Goal: Information Seeking & Learning: Find specific page/section

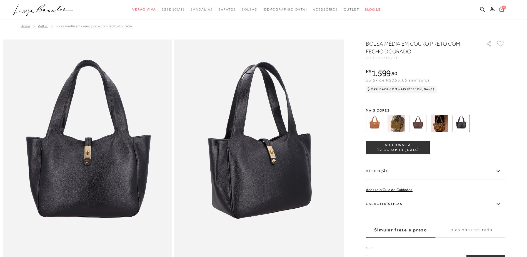
click at [483, 7] on icon at bounding box center [482, 9] width 5 height 5
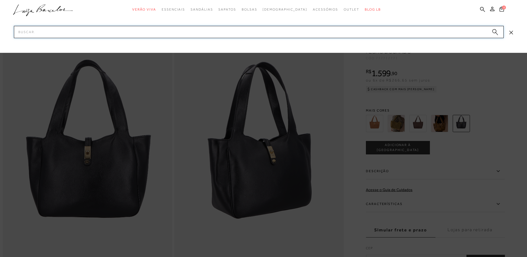
click at [433, 36] on input "Pesquisar" at bounding box center [259, 32] width 490 height 12
type input "mule"
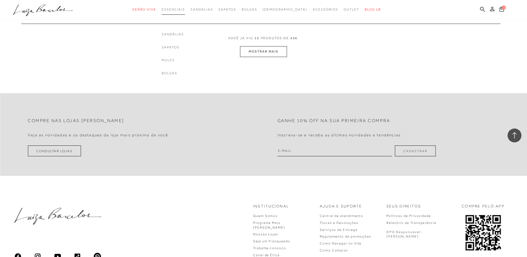
scroll to position [723, 0]
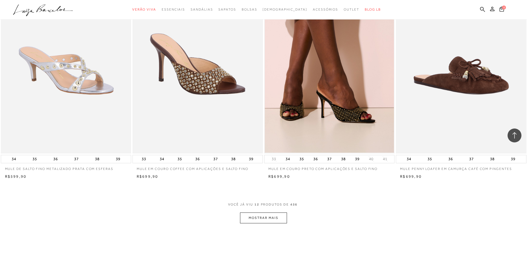
click at [211, 77] on img at bounding box center [197, 56] width 129 height 194
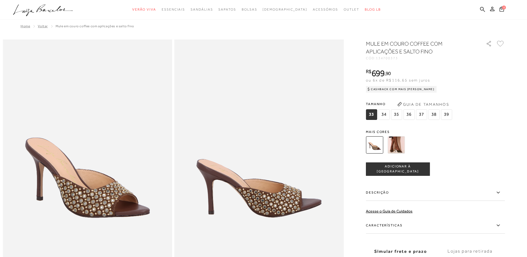
click at [401, 149] on img at bounding box center [396, 144] width 17 height 17
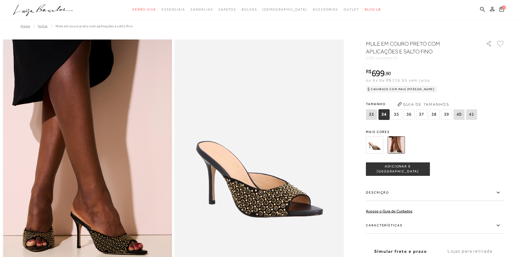
click at [482, 10] on icon at bounding box center [482, 9] width 5 height 5
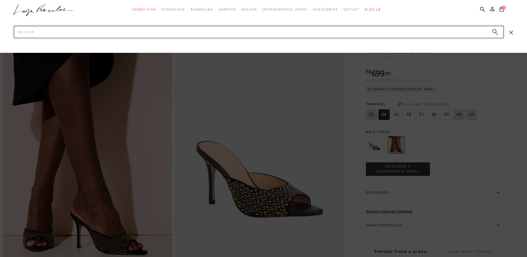
click at [350, 32] on input "Pesquisar" at bounding box center [259, 32] width 490 height 12
type input "mule preto"
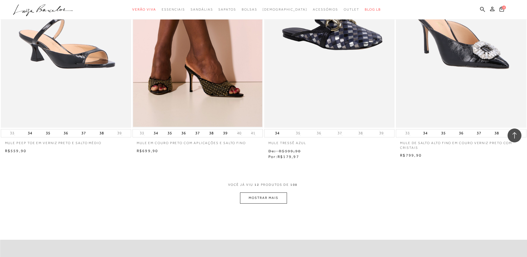
scroll to position [612, 0]
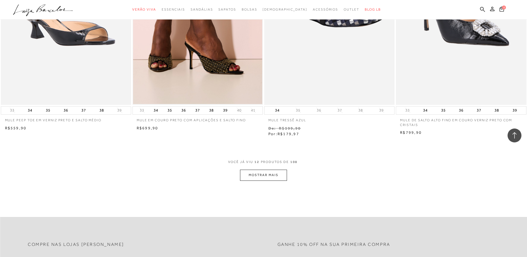
click at [268, 170] on button "MOSTRAR MAIS" at bounding box center [263, 175] width 47 height 11
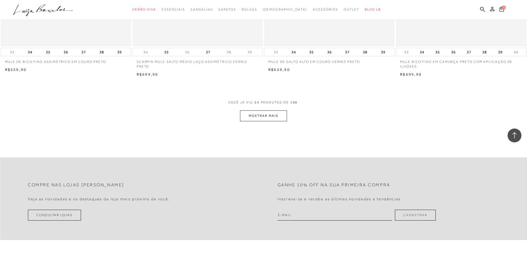
scroll to position [1390, 0]
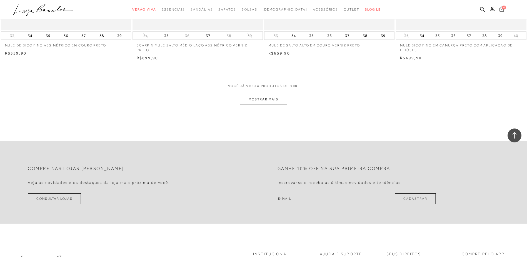
click at [264, 96] on button "MOSTRAR MAIS" at bounding box center [263, 99] width 47 height 11
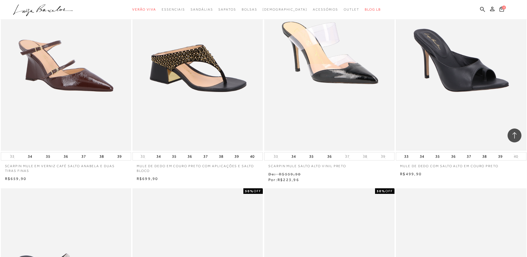
scroll to position [1473, 0]
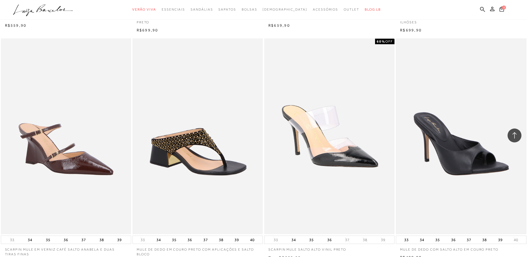
click at [432, 143] on img at bounding box center [461, 136] width 129 height 194
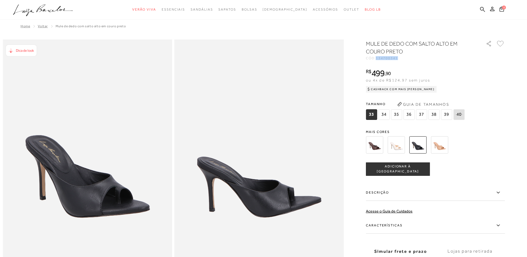
drag, startPoint x: 379, startPoint y: 59, endPoint x: 400, endPoint y: 59, distance: 20.9
click at [398, 59] on span "134700341" at bounding box center [387, 58] width 22 height 4
copy span "134700341"
click at [486, 9] on ul ".a{fill-rule:evenodd;} Verão Viva Em alta Favoritos das Influenciadoras Apostas…" at bounding box center [259, 9] width 493 height 10
click at [483, 10] on icon at bounding box center [482, 9] width 5 height 5
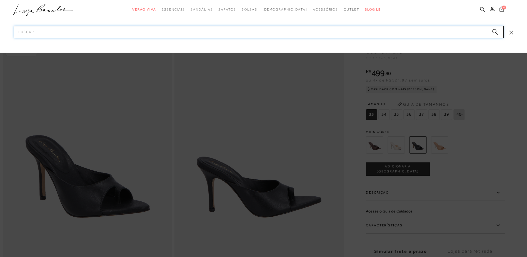
click at [442, 29] on input "Pesquisar" at bounding box center [259, 32] width 490 height 12
type input "bolsa"
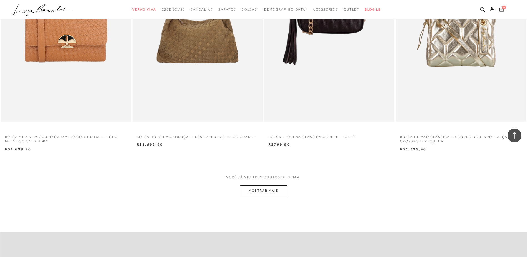
scroll to position [612, 0]
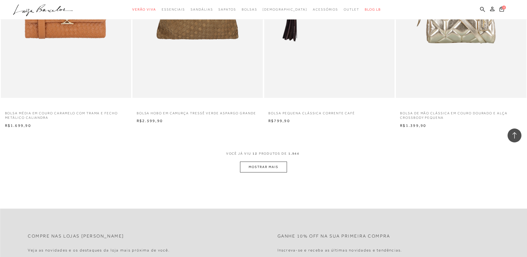
click at [277, 163] on button "MOSTRAR MAIS" at bounding box center [263, 167] width 47 height 11
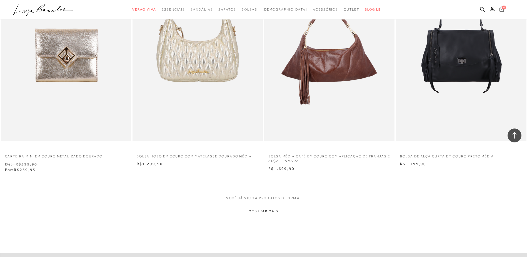
scroll to position [1307, 0]
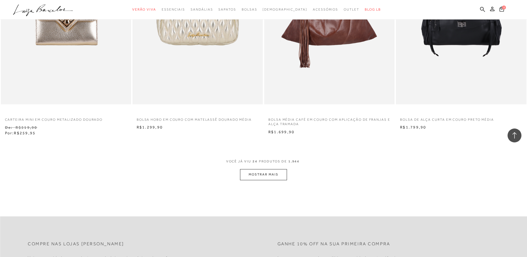
click at [274, 178] on button "MOSTRAR MAIS" at bounding box center [263, 174] width 47 height 11
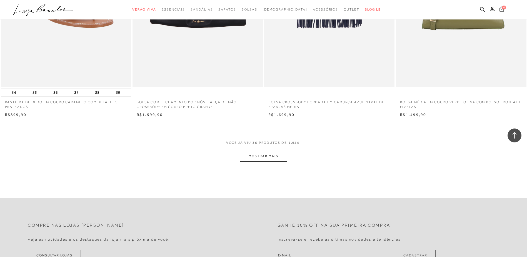
scroll to position [2030, 0]
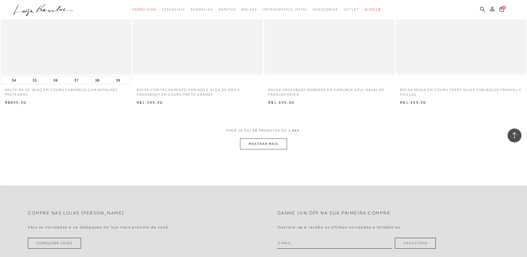
click at [265, 145] on button "MOSTRAR MAIS" at bounding box center [263, 143] width 47 height 11
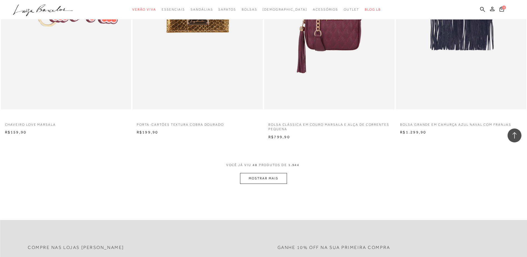
scroll to position [2697, 0]
click at [272, 176] on button "MOSTRAR MAIS" at bounding box center [263, 178] width 47 height 11
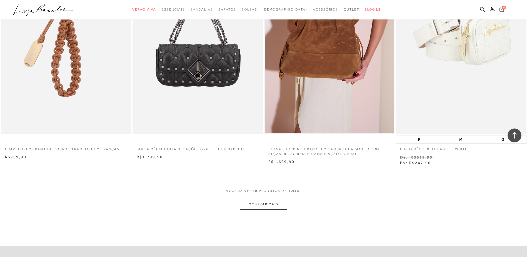
scroll to position [3420, 0]
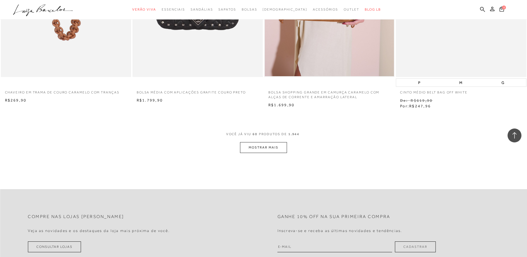
click at [274, 147] on button "MOSTRAR MAIS" at bounding box center [263, 147] width 47 height 11
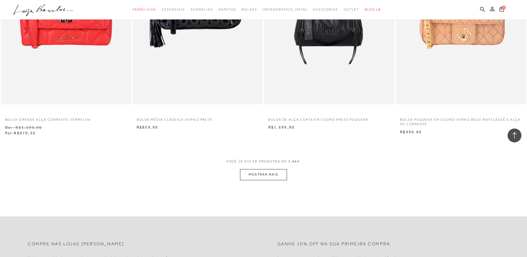
scroll to position [4115, 0]
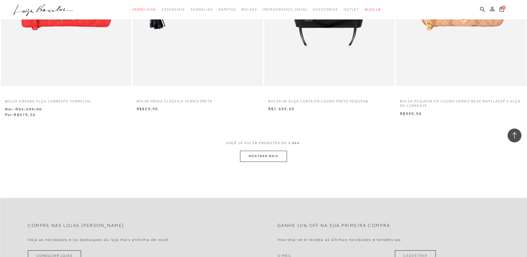
click at [277, 153] on button "MOSTRAR MAIS" at bounding box center [263, 156] width 47 height 11
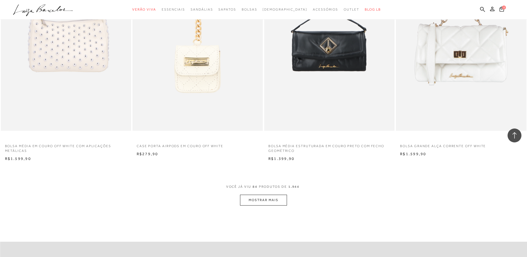
scroll to position [4782, 0]
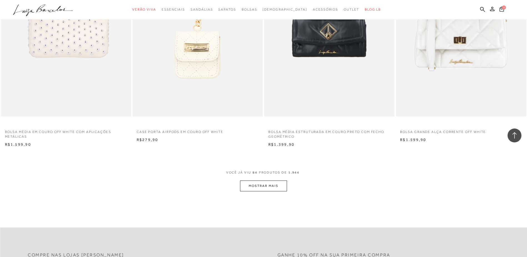
click at [278, 184] on button "MOSTRAR MAIS" at bounding box center [263, 185] width 47 height 11
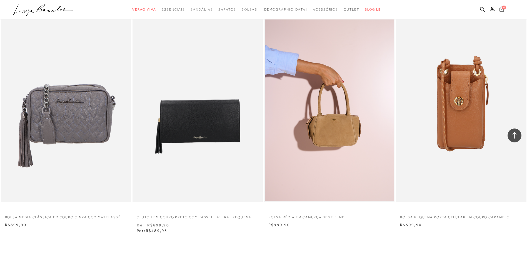
scroll to position [5477, 0]
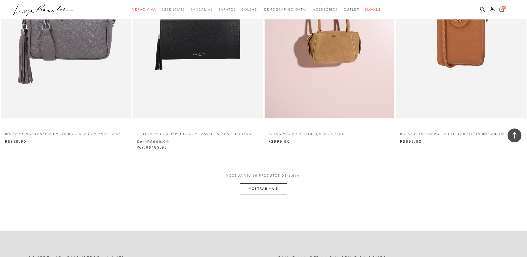
click at [279, 182] on div "VOCê JÁ VIU 96 PRODUTOS DE 1.944" at bounding box center [263, 178] width 75 height 10
click at [281, 190] on button "MOSTRAR MAIS" at bounding box center [263, 188] width 47 height 11
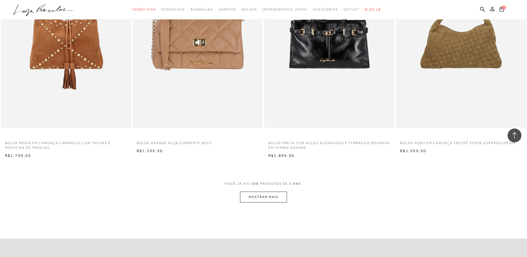
scroll to position [6172, 0]
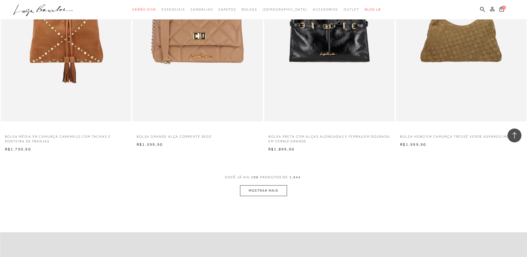
click at [279, 189] on button "MOSTRAR MAIS" at bounding box center [263, 190] width 47 height 11
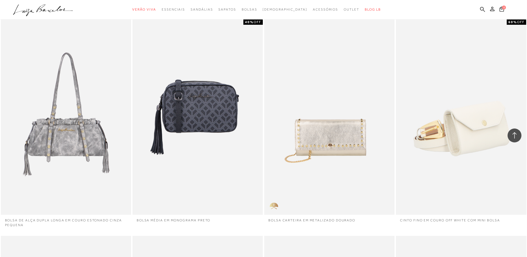
scroll to position [6311, 0]
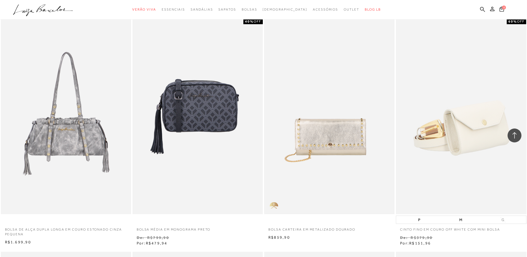
click at [323, 142] on img at bounding box center [329, 116] width 129 height 194
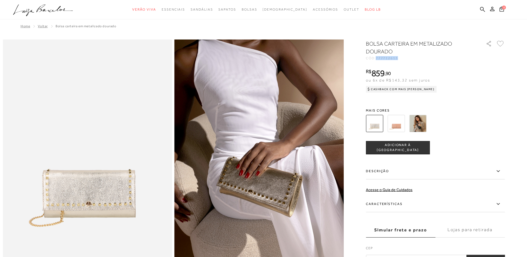
drag, startPoint x: 379, startPoint y: 58, endPoint x: 400, endPoint y: 59, distance: 21.2
click at [400, 59] on div "CÓD: 777712613" at bounding box center [421, 57] width 111 height 3
copy span "777712613"
click at [480, 8] on icon at bounding box center [482, 9] width 5 height 5
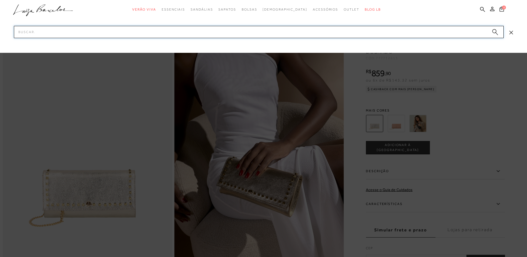
click at [472, 30] on input "Pesquisar" at bounding box center [259, 32] width 490 height 12
paste input "13800016-6"
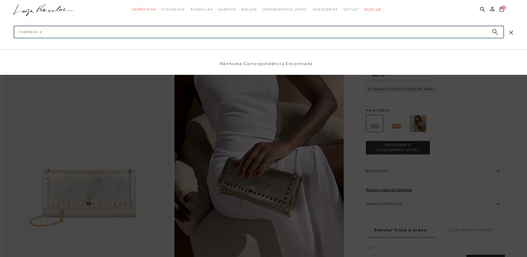
click at [40, 31] on input "13800016-6" at bounding box center [259, 32] width 490 height 12
click at [40, 31] on input "138000166" at bounding box center [259, 32] width 490 height 12
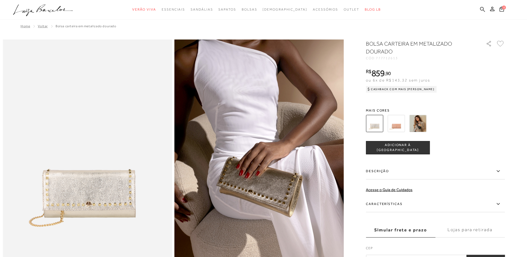
click at [482, 9] on icon at bounding box center [482, 9] width 5 height 5
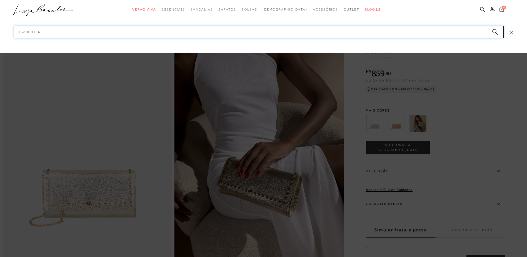
click at [479, 29] on input "138000166" at bounding box center [259, 32] width 490 height 12
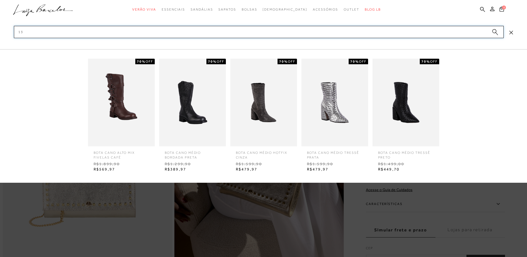
type input "1"
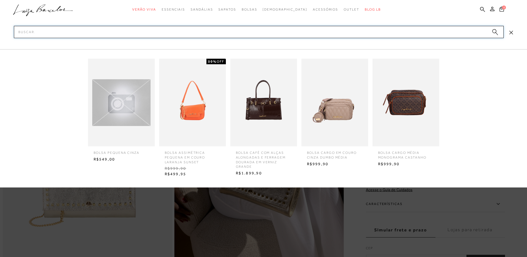
paste input "13010091-5"
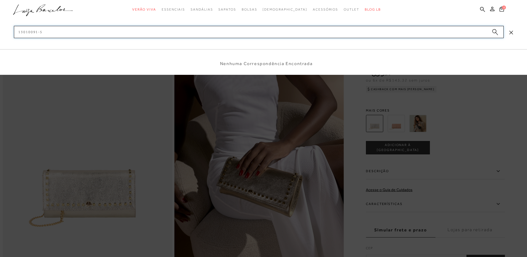
click at [38, 33] on input "13010091-5" at bounding box center [259, 32] width 490 height 12
click at [38, 31] on input "13010091-5" at bounding box center [259, 32] width 490 height 12
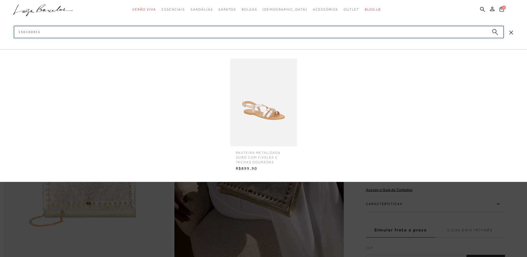
type input "130100915"
click at [283, 108] on img at bounding box center [263, 103] width 67 height 88
